Goal: Book appointment/travel/reservation

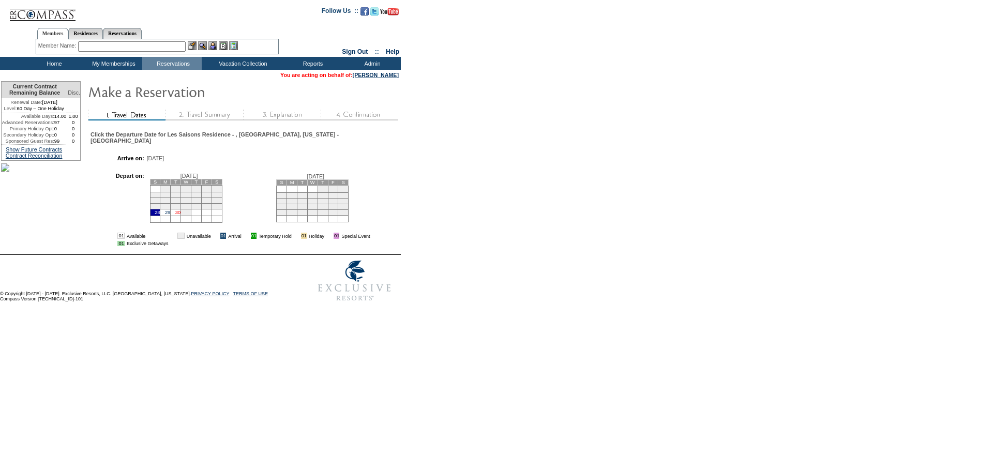
click at [180, 213] on link "30" at bounding box center [177, 212] width 5 height 5
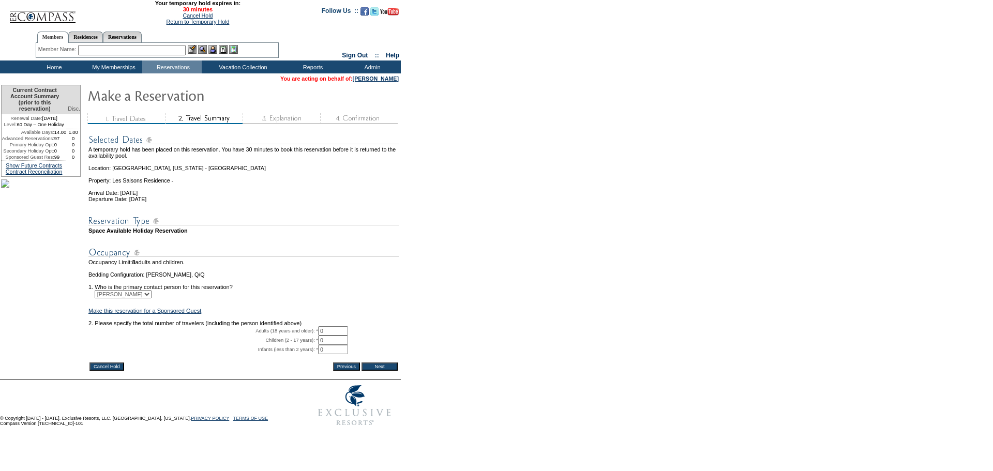
click at [336, 335] on input "0" at bounding box center [333, 330] width 30 height 9
type input "2"
click at [379, 371] on input "Next" at bounding box center [379, 366] width 36 height 8
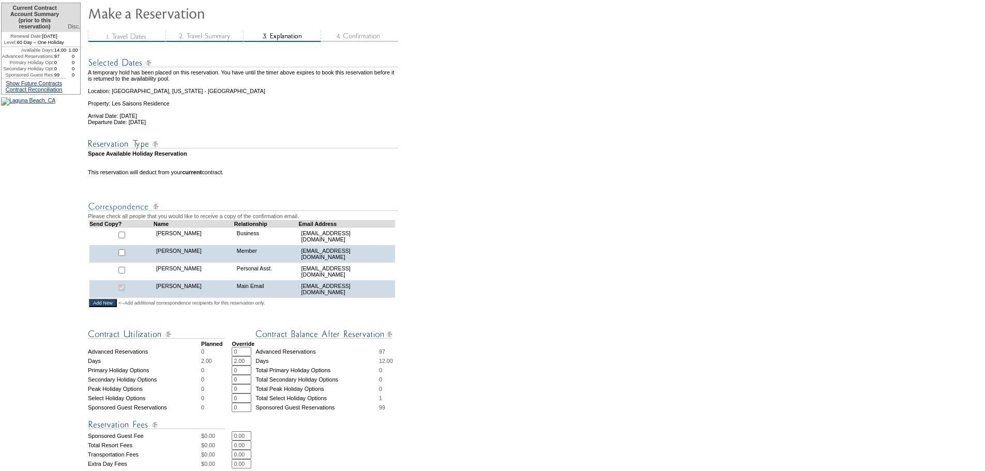
scroll to position [258, 0]
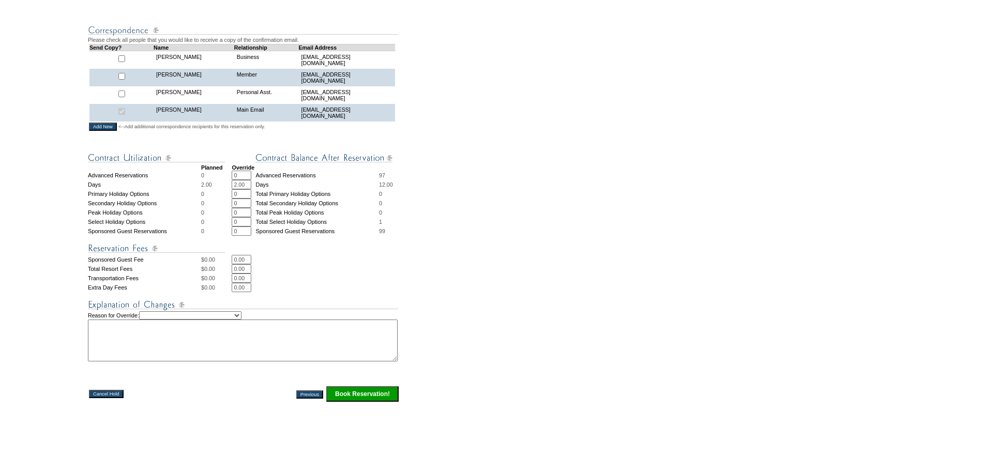
click at [358, 402] on input "Book Reservation!" at bounding box center [362, 394] width 72 height 16
